Goal: Task Accomplishment & Management: Complete application form

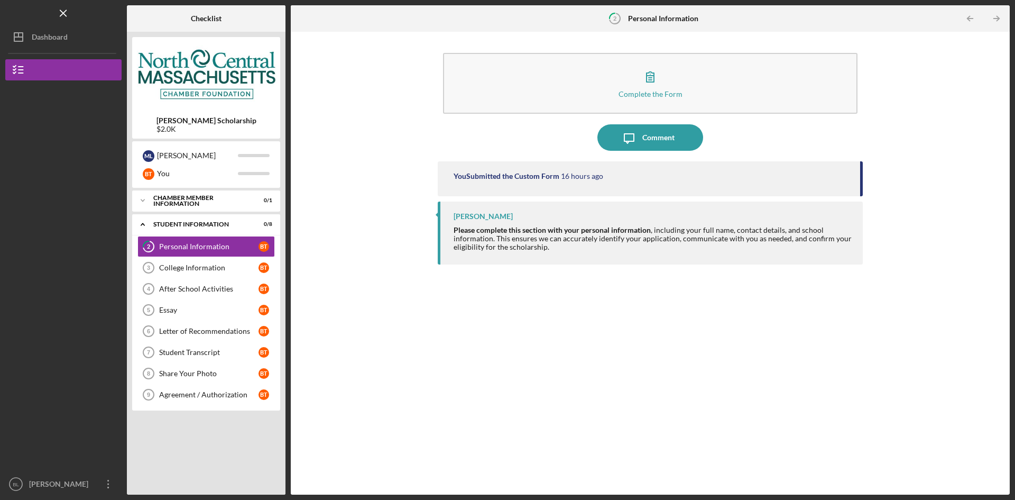
click at [668, 396] on div "You Submitted the Custom Form 16 hours ago [PERSON_NAME] Please complete this s…" at bounding box center [650, 319] width 425 height 317
drag, startPoint x: 407, startPoint y: 378, endPoint x: 34, endPoint y: 59, distance: 490.6
click at [413, 368] on div "Complete the Form Form Icon/Message Comment You Submitted the Custom Form 16 ho…" at bounding box center [650, 263] width 709 height 452
click at [198, 265] on div "College Information" at bounding box center [208, 267] width 99 height 8
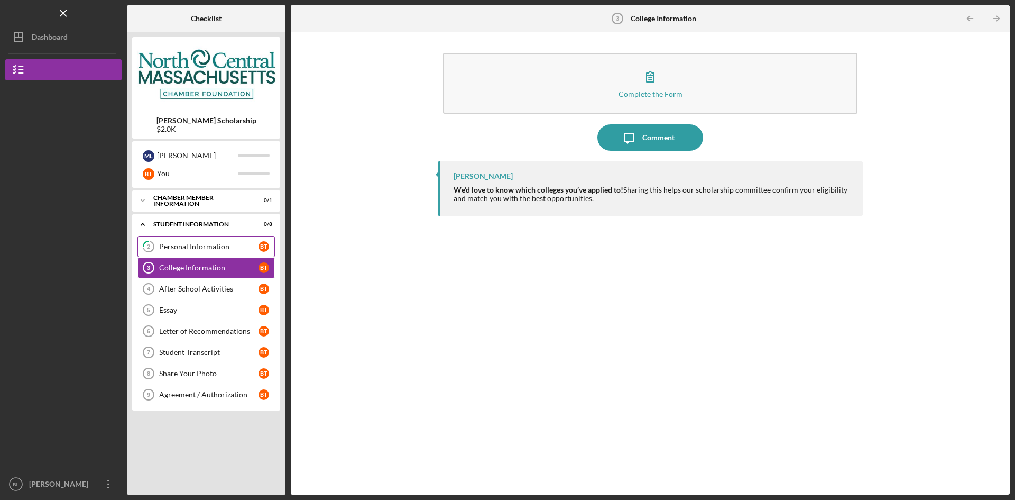
click at [216, 248] on div "Personal Information" at bounding box center [208, 246] width 99 height 8
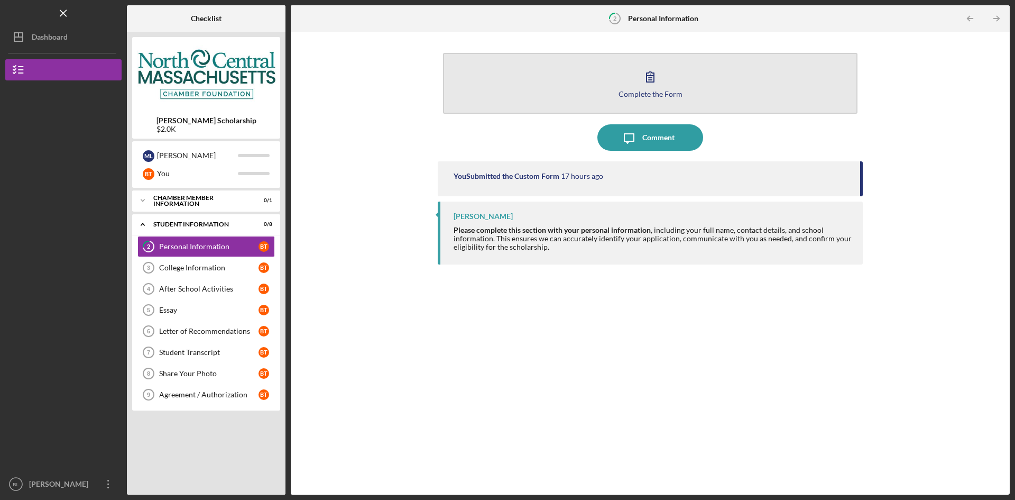
click at [686, 109] on button "Complete the Form Form" at bounding box center [650, 83] width 415 height 61
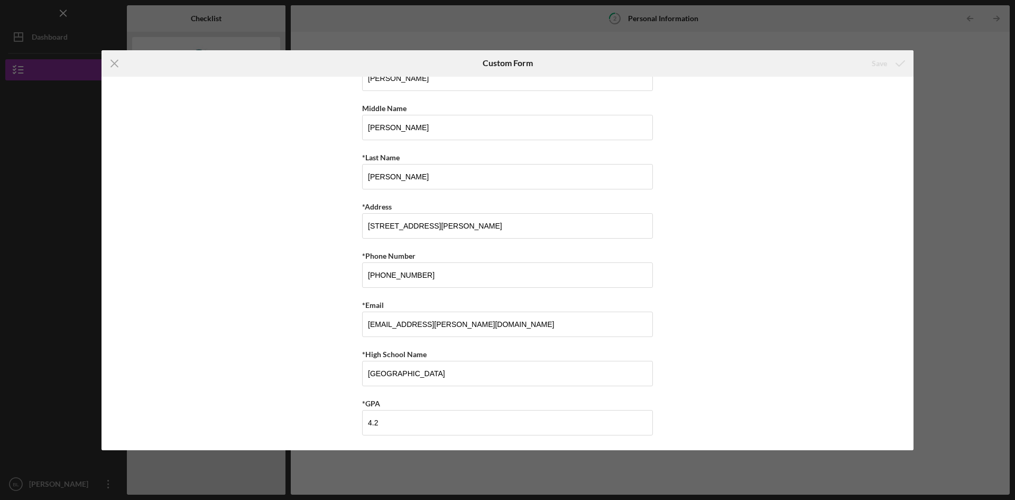
scroll to position [68, 0]
click at [114, 60] on icon "Icon/Menu Close" at bounding box center [115, 63] width 26 height 26
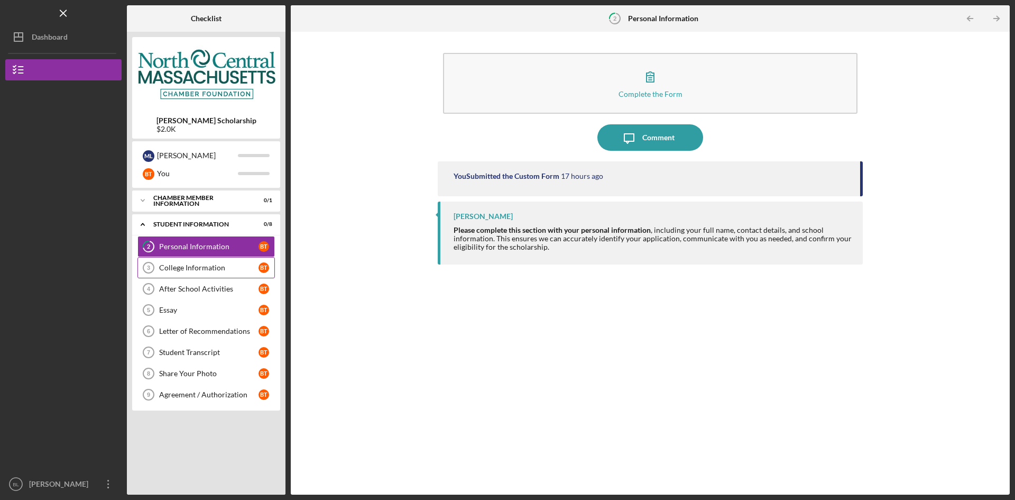
click at [197, 270] on div "College Information" at bounding box center [208, 267] width 99 height 8
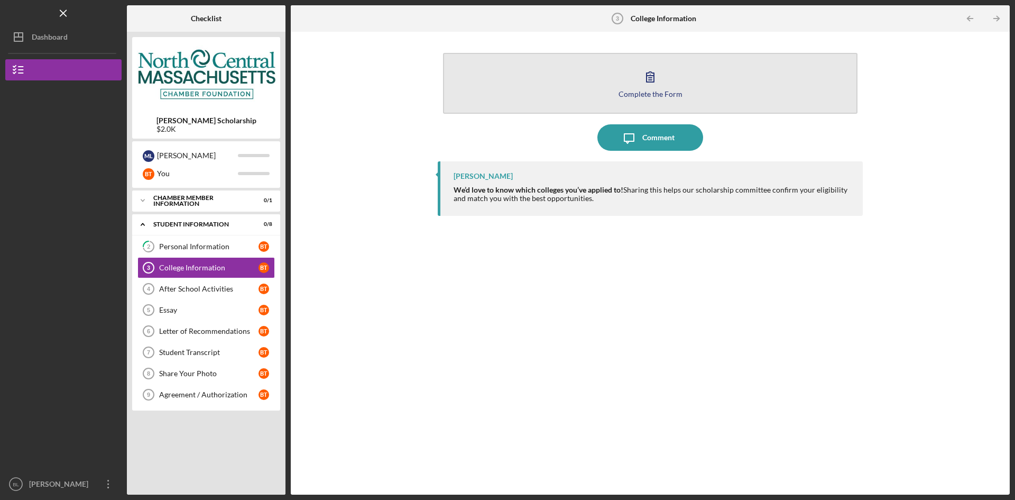
click at [619, 102] on button "Complete the Form Form" at bounding box center [650, 83] width 415 height 61
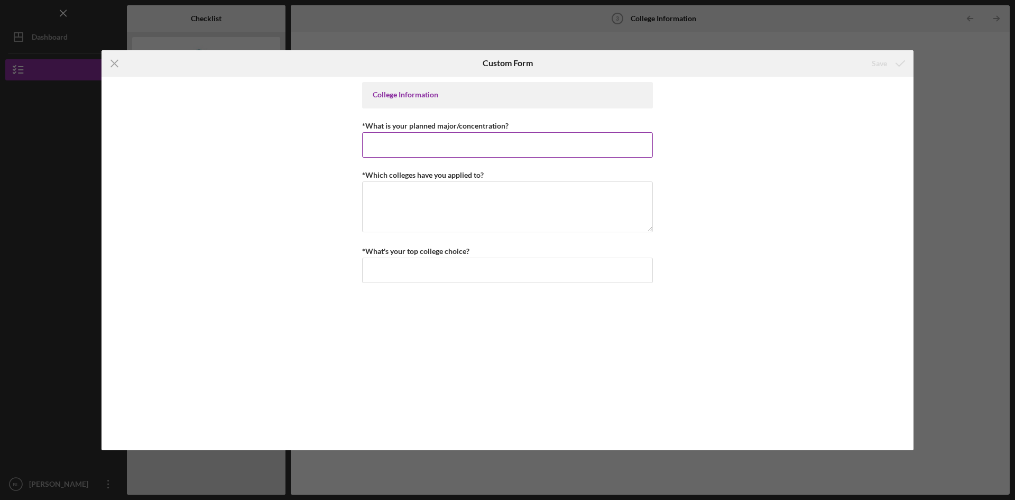
click at [484, 144] on input "*What is your planned major/concentration?" at bounding box center [507, 144] width 291 height 25
type input "Business"
click at [430, 194] on textarea "*Which colleges have you applied to?" at bounding box center [507, 206] width 291 height 51
click at [426, 146] on input "Business" at bounding box center [507, 144] width 291 height 25
click at [423, 203] on textarea "*Which colleges have you applied to?" at bounding box center [507, 206] width 291 height 51
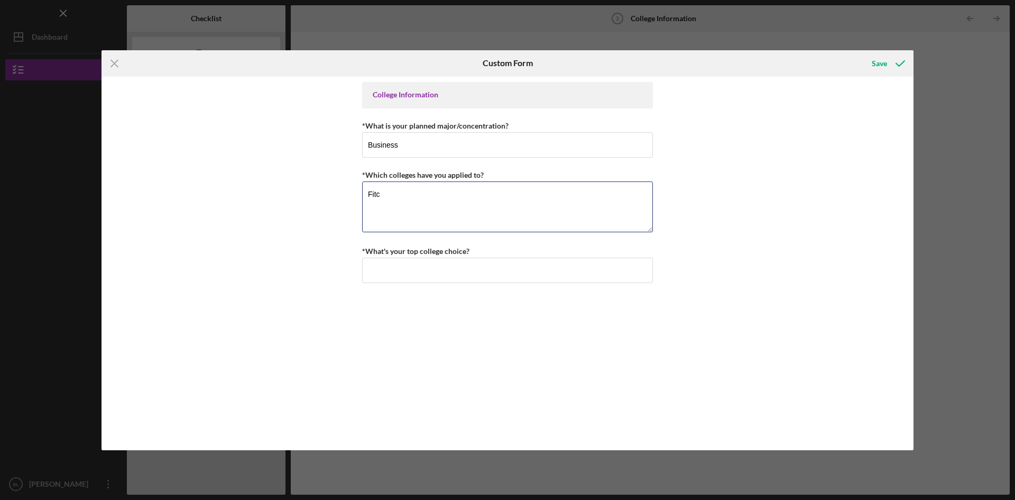
type textarea "Fitc"
click at [503, 148] on input "Business" at bounding box center [507, 144] width 291 height 25
type input "Business"
click at [448, 193] on textarea "Fitc" at bounding box center [507, 206] width 291 height 51
drag, startPoint x: 469, startPoint y: 211, endPoint x: 447, endPoint y: 207, distance: 22.5
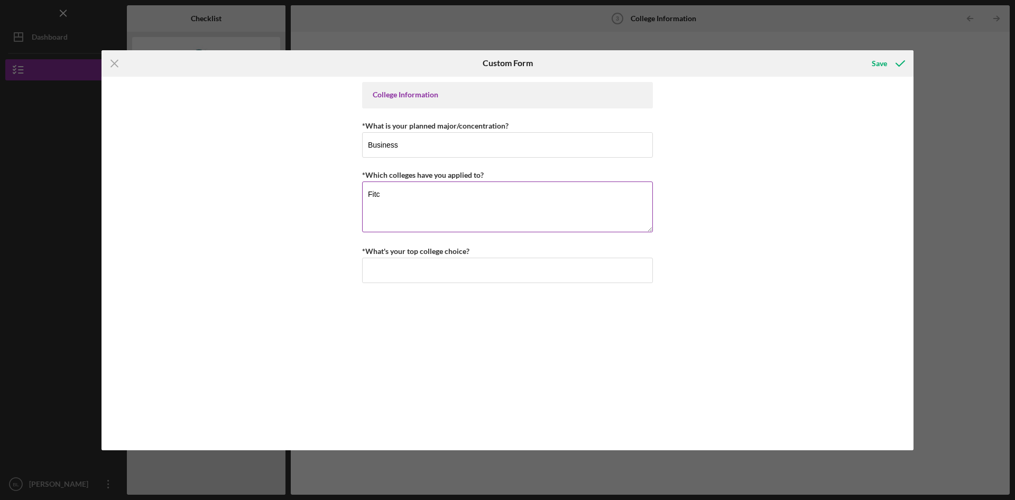
click at [466, 211] on textarea "Fitc" at bounding box center [507, 206] width 291 height 51
drag, startPoint x: 413, startPoint y: 195, endPoint x: 340, endPoint y: 193, distance: 73.0
click at [340, 193] on div "College Information *What is your planned major/concentration? Business *Which …" at bounding box center [508, 263] width 812 height 373
paste textarea "[GEOGRAPHIC_DATA] – [GEOGRAPHIC_DATA] [GEOGRAPHIC_DATA] – [GEOGRAPHIC_DATA] [US…"
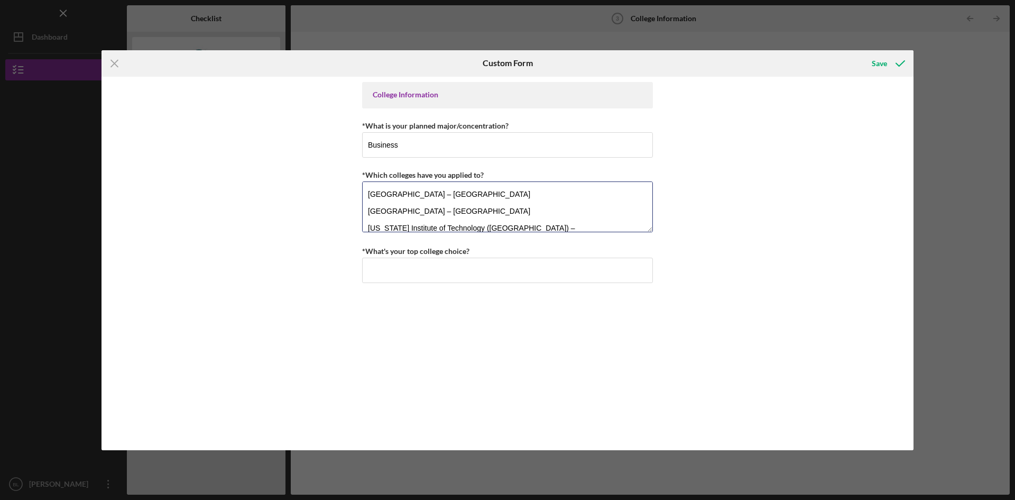
scroll to position [35, 0]
click at [368, 210] on textarea "[GEOGRAPHIC_DATA] – [GEOGRAPHIC_DATA] [GEOGRAPHIC_DATA] – [GEOGRAPHIC_DATA] [US…" at bounding box center [507, 206] width 291 height 51
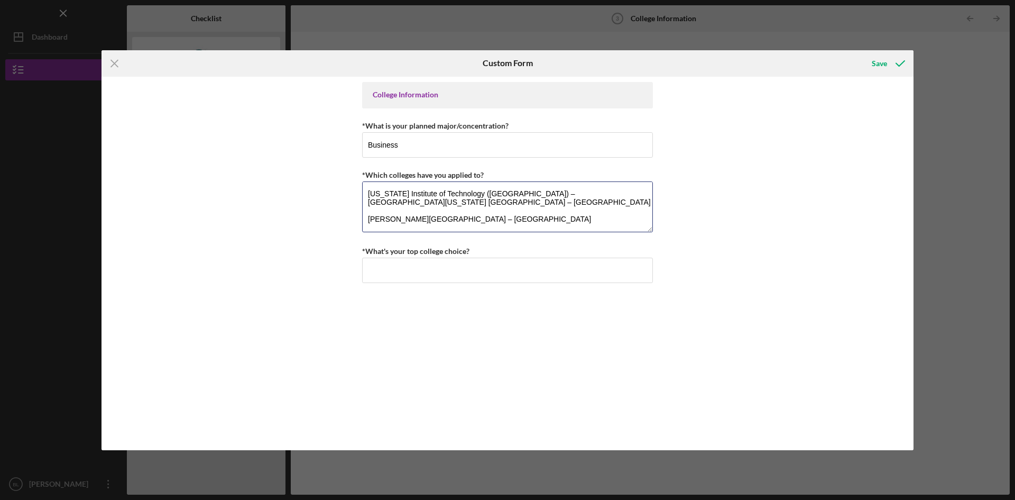
scroll to position [26, 0]
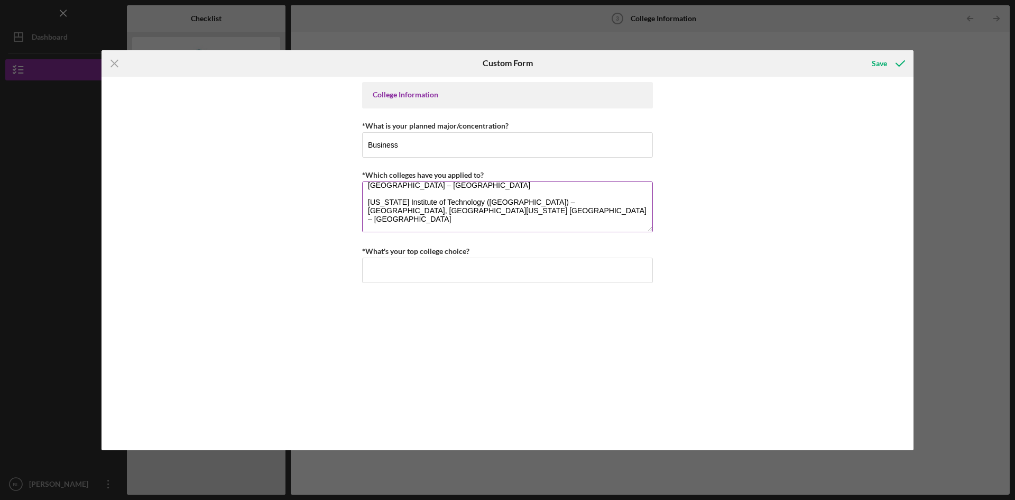
click at [365, 202] on textarea "[GEOGRAPHIC_DATA] – [GEOGRAPHIC_DATA] [GEOGRAPHIC_DATA] – [GEOGRAPHIC_DATA] [US…" at bounding box center [507, 206] width 291 height 51
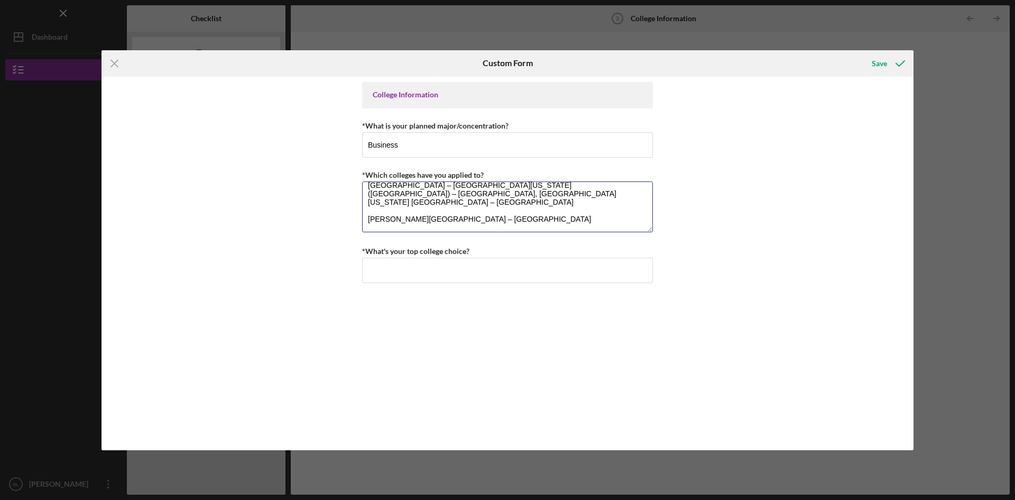
scroll to position [17, 0]
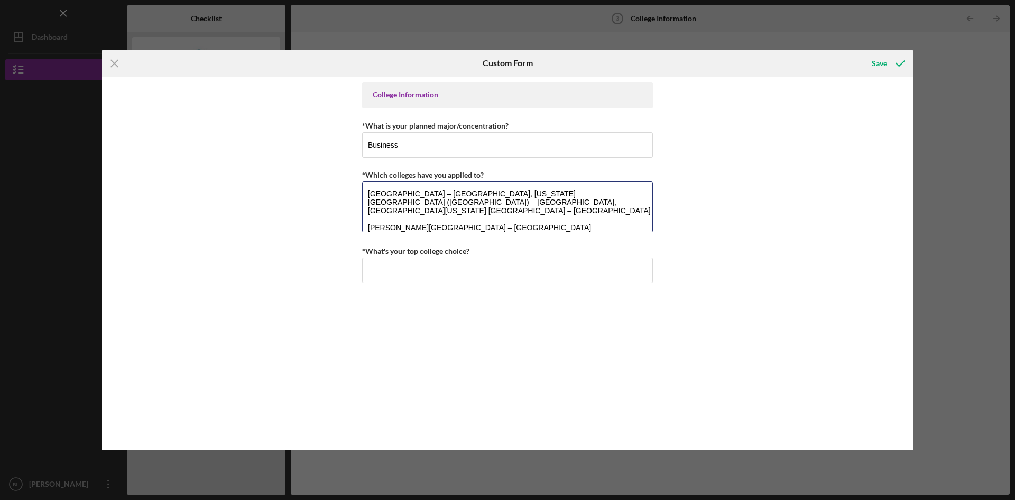
drag, startPoint x: 369, startPoint y: 190, endPoint x: 386, endPoint y: 236, distance: 48.7
click at [369, 194] on textarea "[GEOGRAPHIC_DATA] – [GEOGRAPHIC_DATA] [GEOGRAPHIC_DATA] – [GEOGRAPHIC_DATA], [U…" at bounding box center [507, 206] width 291 height 51
click at [365, 198] on textarea "[GEOGRAPHIC_DATA] – [GEOGRAPHIC_DATA], [GEOGRAPHIC_DATA] – [GEOGRAPHIC_DATA], […" at bounding box center [507, 206] width 291 height 51
click at [365, 220] on textarea "[GEOGRAPHIC_DATA] – [GEOGRAPHIC_DATA], [GEOGRAPHIC_DATA] – [GEOGRAPHIC_DATA], […" at bounding box center [507, 206] width 291 height 51
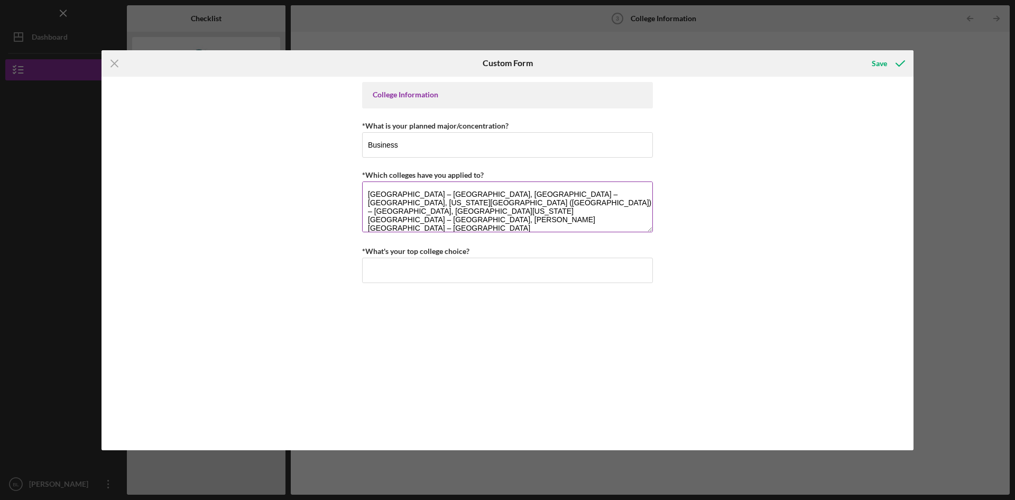
click at [532, 215] on textarea "[GEOGRAPHIC_DATA] – [GEOGRAPHIC_DATA], [GEOGRAPHIC_DATA] – [GEOGRAPHIC_DATA], […" at bounding box center [507, 206] width 291 height 51
type textarea "[GEOGRAPHIC_DATA] – [GEOGRAPHIC_DATA], [GEOGRAPHIC_DATA] – [GEOGRAPHIC_DATA], […"
click at [466, 269] on input "*What's your top college choice?" at bounding box center [507, 270] width 291 height 25
drag, startPoint x: 483, startPoint y: 203, endPoint x: 638, endPoint y: 203, distance: 155.5
click at [638, 203] on textarea "[GEOGRAPHIC_DATA] – [GEOGRAPHIC_DATA], [GEOGRAPHIC_DATA] – [GEOGRAPHIC_DATA], […" at bounding box center [507, 206] width 291 height 51
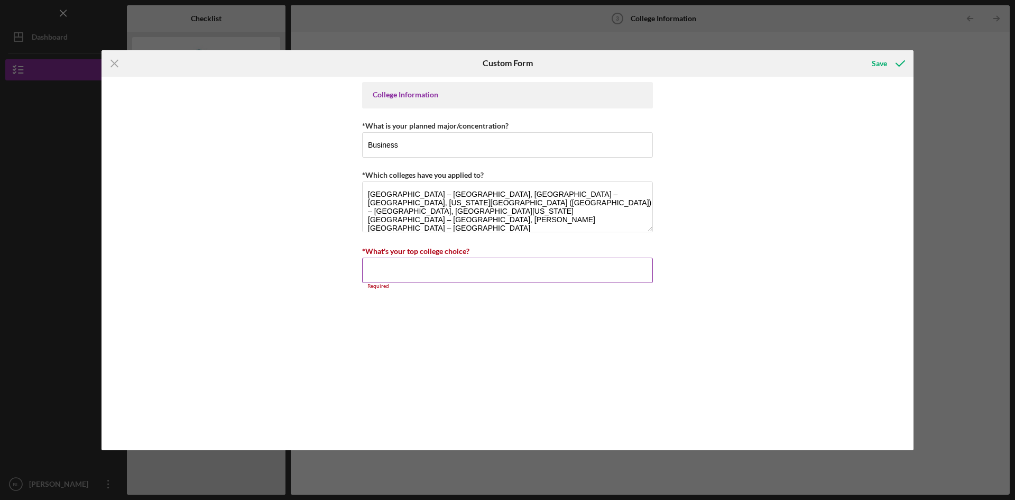
click at [477, 270] on input "*What's your top college choice?" at bounding box center [507, 270] width 291 height 25
paste input "[GEOGRAPHIC_DATA][US_STATE] – [GEOGRAPHIC_DATA]"
type input "[GEOGRAPHIC_DATA][US_STATE] – [GEOGRAPHIC_DATA]"
click at [873, 63] on div "Save" at bounding box center [879, 63] width 15 height 21
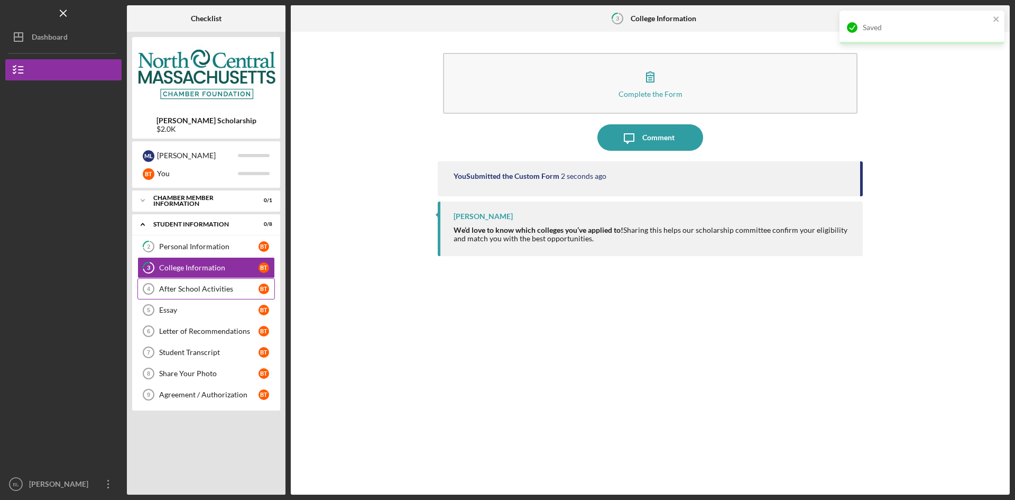
click at [227, 287] on div "After School Activities" at bounding box center [208, 289] width 99 height 8
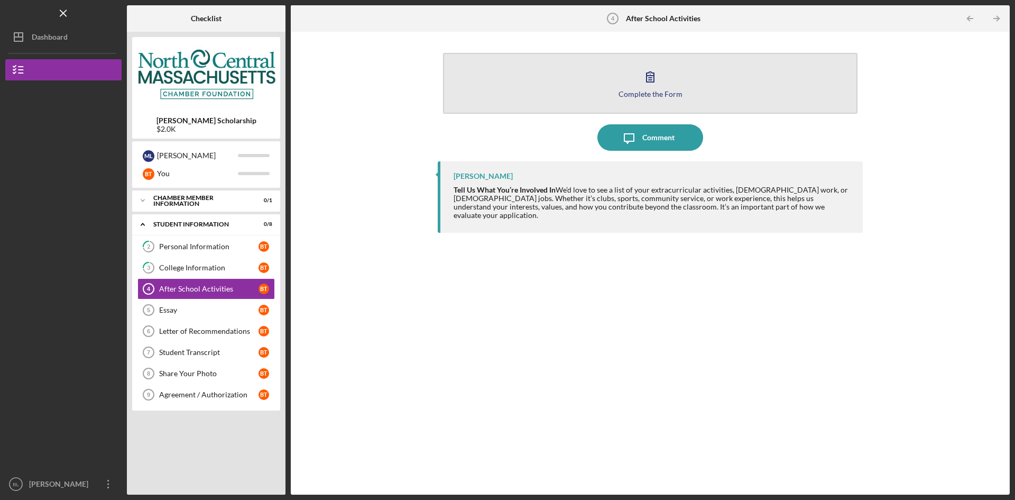
click at [607, 85] on button "Complete the Form Form" at bounding box center [650, 83] width 415 height 61
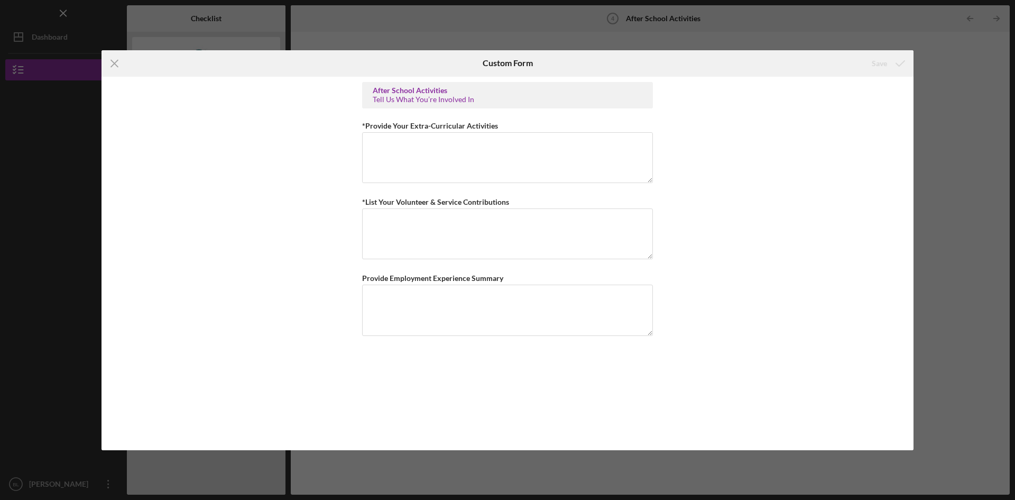
click at [483, 187] on div "After School Activities Tell Us What You’re Involved In *Provide Your Extra-Cur…" at bounding box center [507, 263] width 291 height 363
drag, startPoint x: 490, startPoint y: 138, endPoint x: 493, endPoint y: 119, distance: 18.9
click at [492, 124] on div "*Provide Your Extra-Curricular Activities" at bounding box center [507, 152] width 291 height 66
